Goal: Task Accomplishment & Management: Use online tool/utility

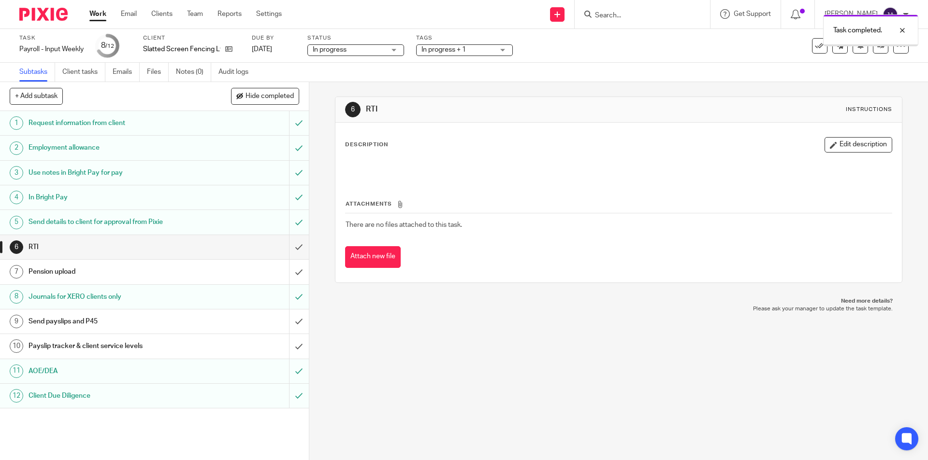
click at [117, 342] on h1 "Payslip tracker & client service levels" at bounding box center [112, 346] width 167 height 14
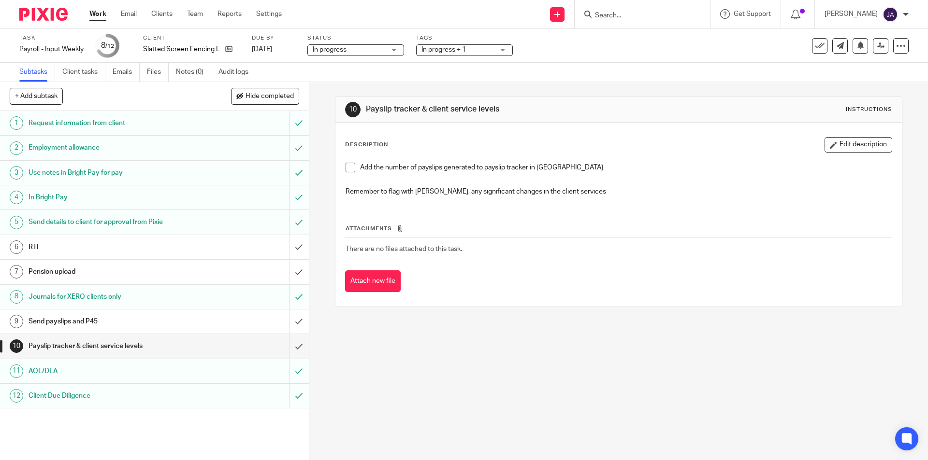
click at [348, 170] on span at bounding box center [350, 168] width 10 height 10
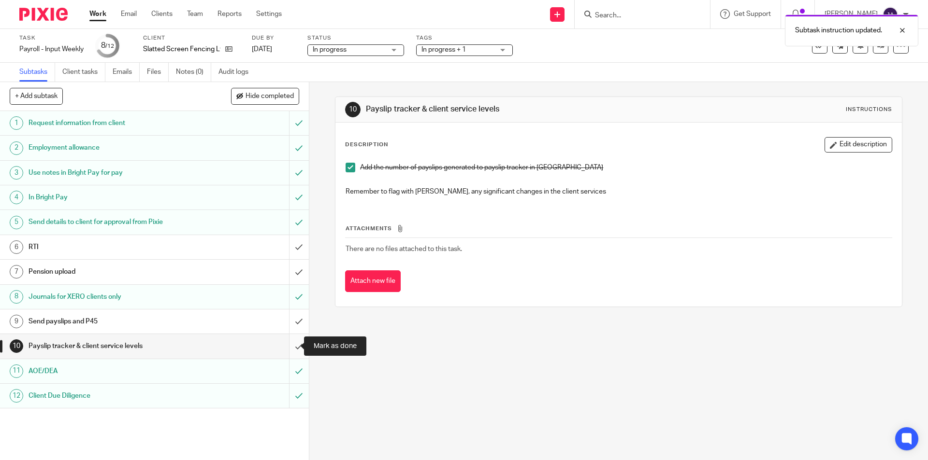
click at [288, 346] on input "submit" at bounding box center [154, 346] width 309 height 24
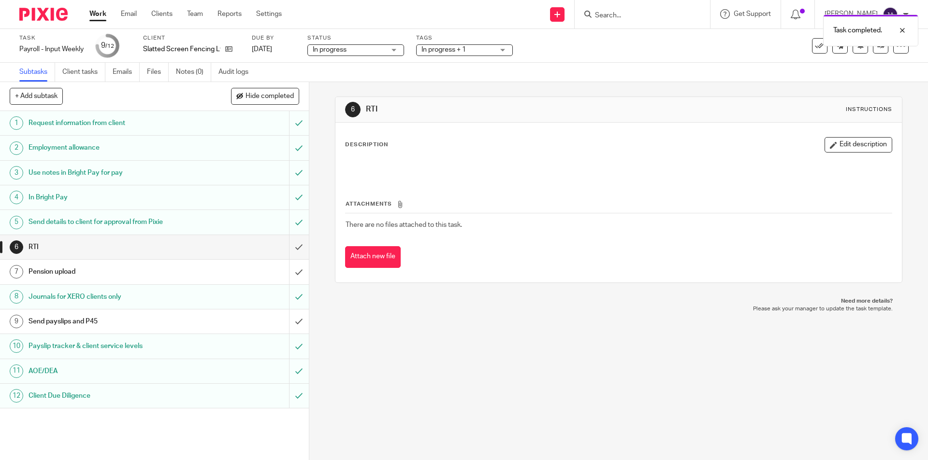
click at [121, 323] on h1 "Send payslips and P45" at bounding box center [112, 322] width 167 height 14
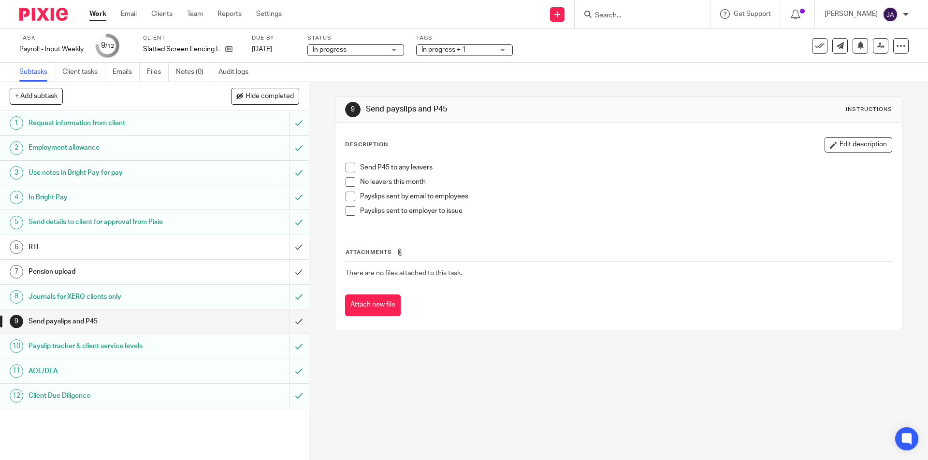
click at [348, 181] on span at bounding box center [350, 182] width 10 height 10
click at [100, 14] on link "Work" at bounding box center [97, 14] width 17 height 10
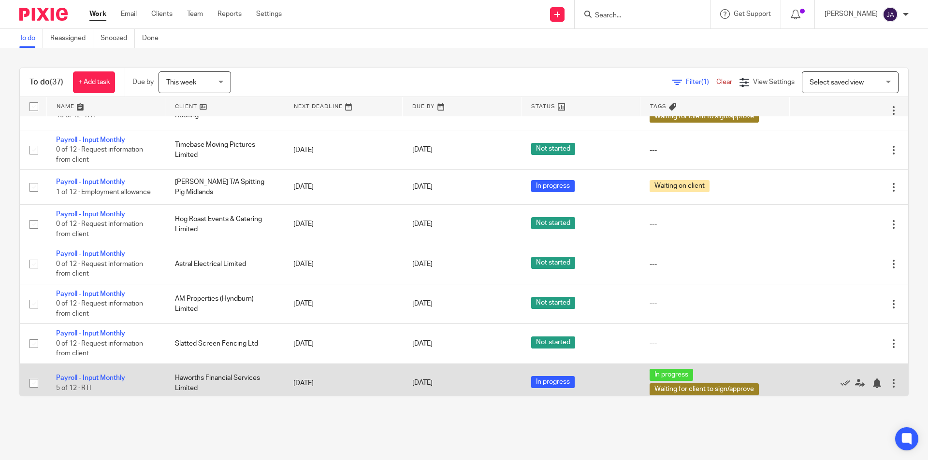
scroll to position [1174, 0]
